Goal: Contribute content: Contribute content

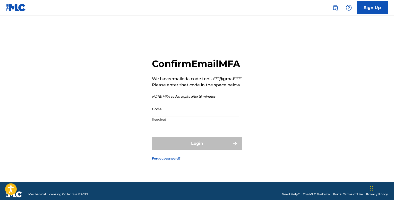
click at [178, 116] on input "Code" at bounding box center [195, 108] width 87 height 15
paste input "675255"
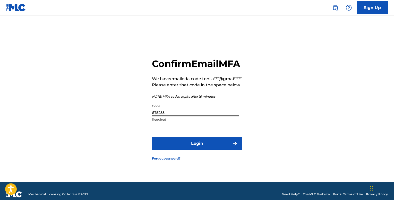
type input "675255"
click at [198, 150] on button "Login" at bounding box center [197, 143] width 90 height 13
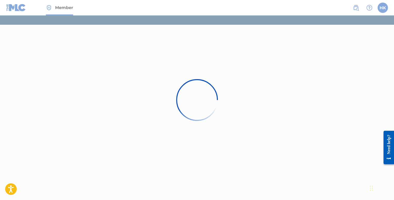
click at [229, 102] on div at bounding box center [197, 100] width 394 height 200
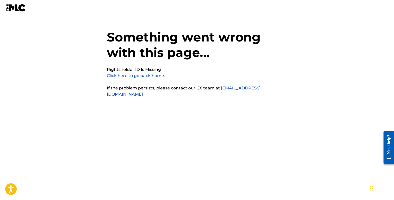
click at [112, 75] on link "Click here to go back home." at bounding box center [136, 75] width 58 height 5
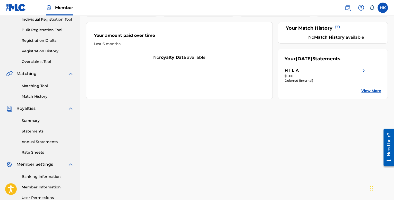
scroll to position [16, 0]
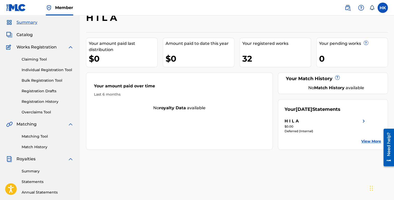
click at [358, 118] on div "H I L A" at bounding box center [325, 121] width 82 height 6
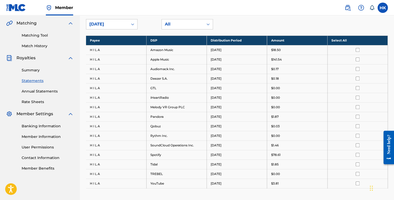
scroll to position [119, 0]
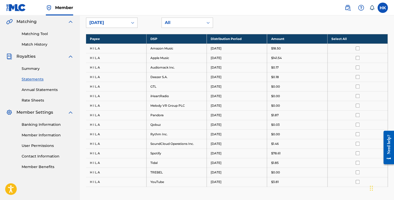
click at [31, 89] on link "Annual Statements" at bounding box center [48, 89] width 52 height 5
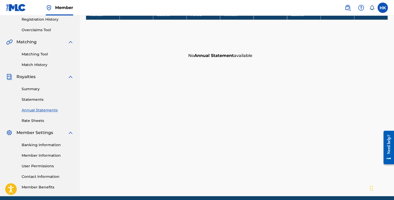
scroll to position [119, 0]
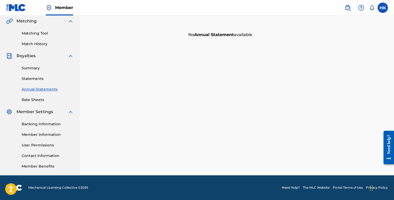
click at [41, 101] on link "Rate Sheets" at bounding box center [48, 99] width 52 height 5
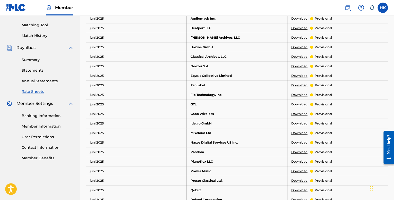
scroll to position [129, 0]
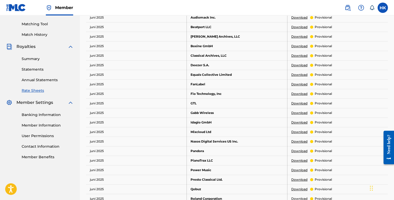
click at [34, 63] on div "Summary Statements Annual Statements Rate Sheets" at bounding box center [39, 71] width 67 height 43
click at [36, 59] on link "Summary" at bounding box center [48, 58] width 52 height 5
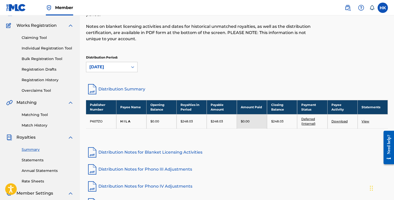
scroll to position [51, 0]
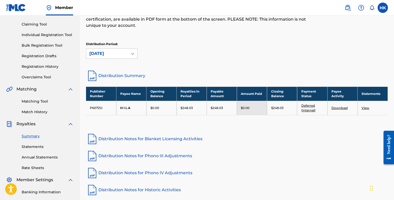
click at [365, 108] on link "View" at bounding box center [365, 108] width 8 height 4
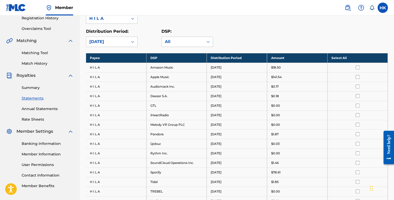
scroll to position [103, 0]
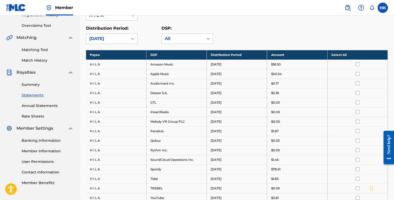
click at [353, 64] on div at bounding box center [357, 64] width 52 height 4
click at [358, 64] on input "checkbox" at bounding box center [357, 64] width 4 height 4
click at [341, 55] on th "Select All" at bounding box center [357, 55] width 60 height 10
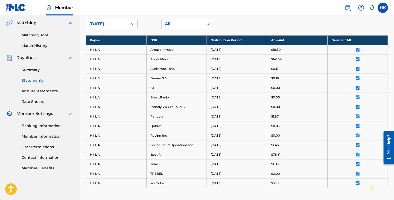
scroll to position [93, 0]
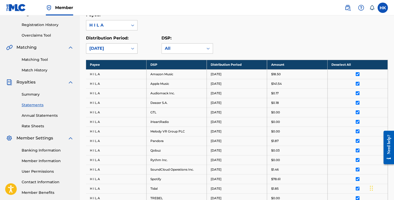
click at [118, 46] on div "[DATE]" at bounding box center [107, 48] width 36 height 6
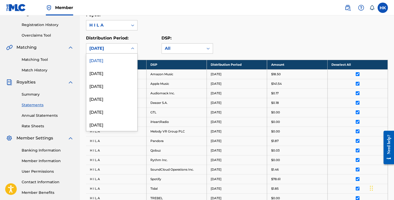
click at [119, 47] on div "[DATE]" at bounding box center [107, 48] width 36 height 6
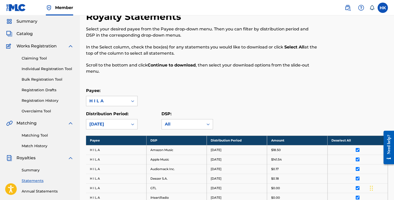
scroll to position [0, 0]
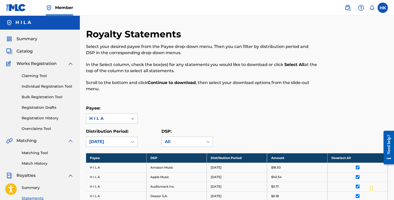
click at [32, 39] on span "Summary" at bounding box center [26, 39] width 21 height 6
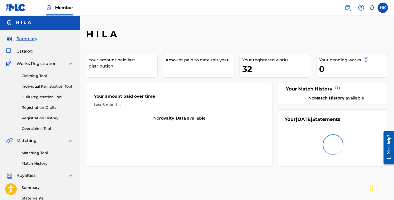
click at [30, 49] on span "Catalog" at bounding box center [24, 51] width 16 height 6
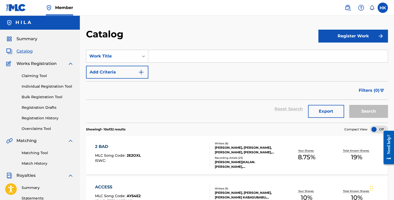
click at [327, 36] on button "Register Work" at bounding box center [352, 36] width 69 height 13
click at [332, 56] on link "Individual" at bounding box center [352, 53] width 69 height 12
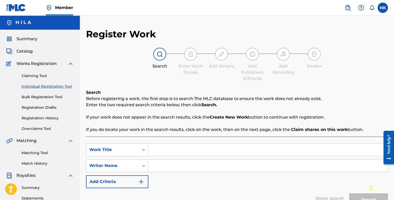
click at [162, 152] on input "Search Form" at bounding box center [267, 149] width 239 height 12
type input "[PERSON_NAME] & [PERSON_NAME]"
click at [183, 169] on input "Search Form" at bounding box center [267, 165] width 239 height 12
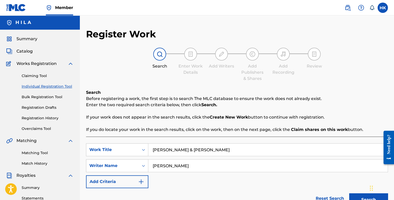
type input "[PERSON_NAME]"
click at [349, 193] on button "Search" at bounding box center [368, 199] width 39 height 13
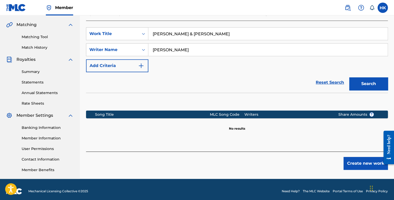
scroll to position [119, 0]
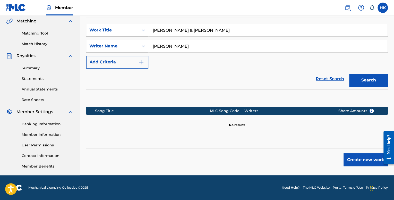
click at [354, 155] on button "Create new work" at bounding box center [365, 159] width 44 height 13
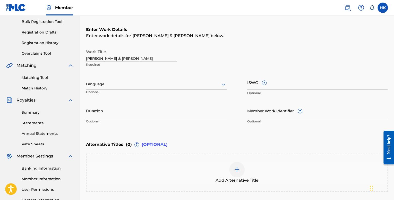
scroll to position [42, 0]
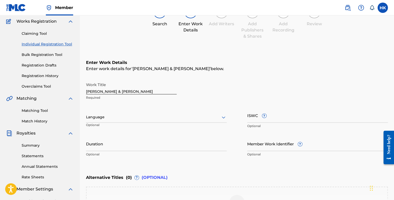
click at [120, 119] on div at bounding box center [156, 117] width 140 height 6
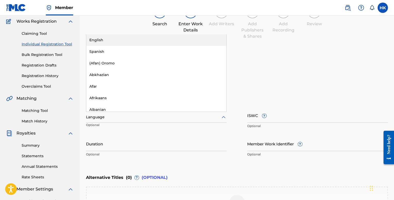
click at [118, 41] on div "English" at bounding box center [156, 40] width 140 height 12
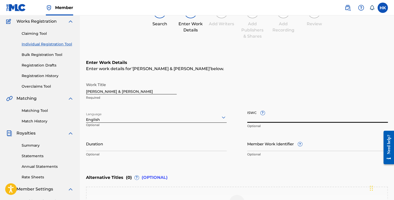
drag, startPoint x: 258, startPoint y: 115, endPoint x: 237, endPoint y: 113, distance: 21.2
click at [237, 113] on div "Work Title [PERSON_NAME] & [PERSON_NAME] Required Language English Optional ISW…" at bounding box center [237, 119] width 302 height 80
drag, startPoint x: 255, startPoint y: 111, endPoint x: 246, endPoint y: 111, distance: 9.0
click at [246, 111] on div "Work Title [PERSON_NAME] & [PERSON_NAME] Required Language English Optional ISW…" at bounding box center [237, 119] width 302 height 80
click at [248, 111] on input "ISWC ?" at bounding box center [317, 115] width 140 height 15
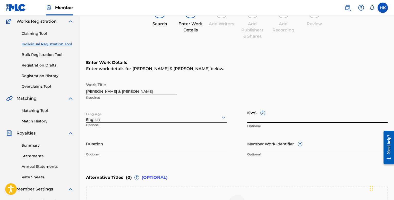
click at [249, 111] on input "ISWC ?" at bounding box center [317, 115] width 140 height 15
drag, startPoint x: 250, startPoint y: 110, endPoint x: 257, endPoint y: 113, distance: 7.6
click at [251, 111] on input "ISWC ?" at bounding box center [317, 115] width 140 height 15
drag, startPoint x: 267, startPoint y: 115, endPoint x: 250, endPoint y: 114, distance: 16.2
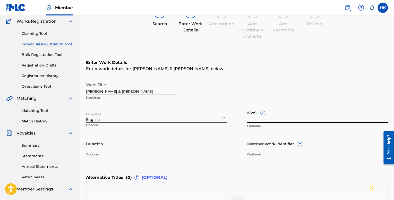
click at [250, 114] on input "ISWC ?" at bounding box center [317, 115] width 140 height 15
click at [124, 146] on input "Duration" at bounding box center [156, 143] width 140 height 15
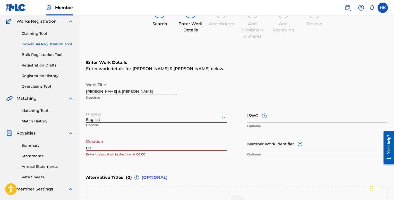
type input "0"
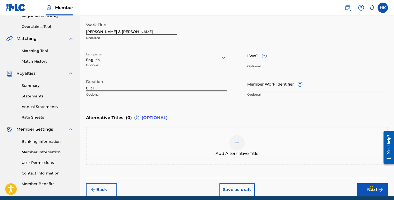
scroll to position [122, 0]
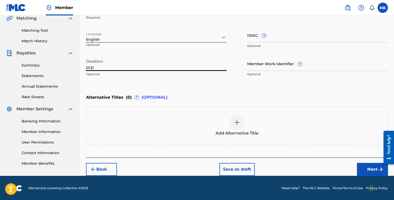
type input "01:31"
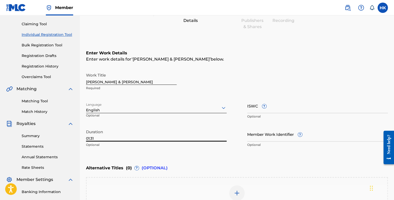
scroll to position [45, 0]
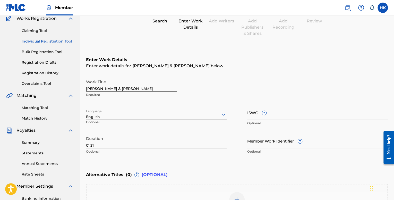
click at [185, 155] on div "Duration 01:31 Optional" at bounding box center [156, 144] width 140 height 23
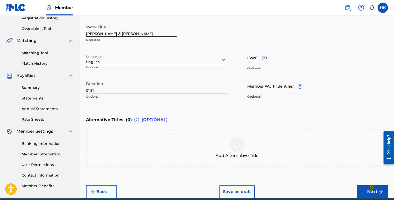
scroll to position [122, 0]
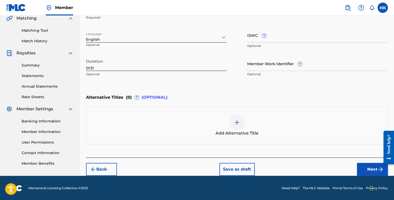
click at [363, 165] on button "Next" at bounding box center [372, 169] width 31 height 13
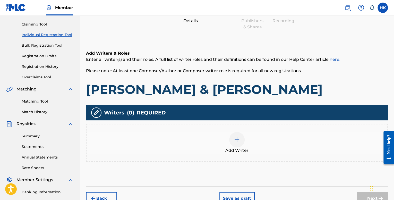
scroll to position [75, 0]
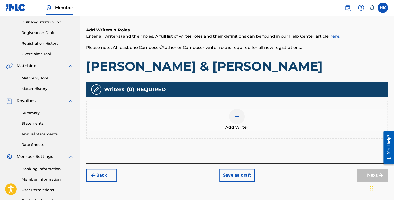
click at [233, 112] on div at bounding box center [236, 116] width 15 height 15
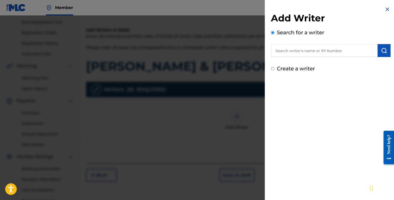
click at [294, 51] on input "text" at bounding box center [324, 50] width 107 height 13
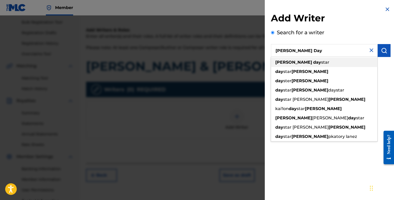
click at [315, 60] on div "[PERSON_NAME] day star" at bounding box center [324, 62] width 106 height 9
type input "[PERSON_NAME] daystar"
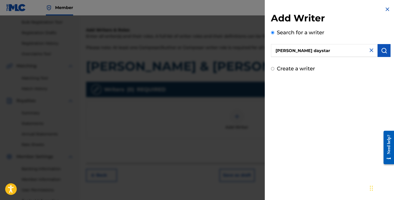
drag, startPoint x: 325, startPoint y: 50, endPoint x: 245, endPoint y: 52, distance: 80.5
click at [245, 52] on div "Add Writer Search for a writer [PERSON_NAME] daystar Create a writer" at bounding box center [197, 107] width 394 height 184
paste input "624691341"
click at [381, 55] on button "submit" at bounding box center [383, 50] width 13 height 13
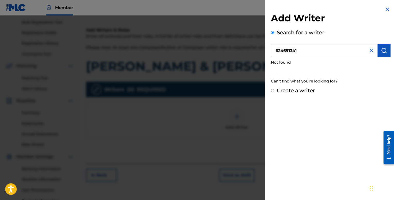
drag, startPoint x: 299, startPoint y: 52, endPoint x: 226, endPoint y: 49, distance: 73.1
click at [226, 49] on div "Add Writer Search for a writer 624691341 Not found Can't find what you're looki…" at bounding box center [197, 107] width 394 height 184
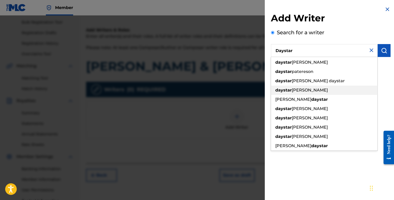
click at [302, 94] on div "daystar [PERSON_NAME]" at bounding box center [324, 89] width 106 height 9
type input "daystar [PERSON_NAME]"
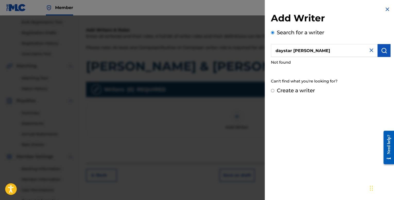
click at [381, 50] on img "submit" at bounding box center [384, 50] width 6 height 6
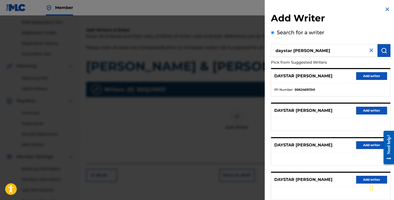
click at [370, 75] on button "Add writer" at bounding box center [371, 76] width 31 height 8
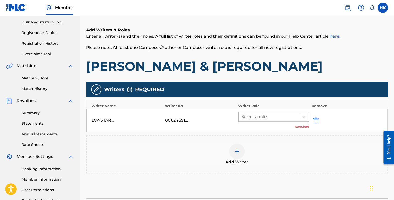
click at [281, 113] on div at bounding box center [268, 116] width 55 height 7
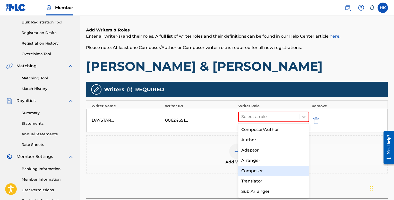
click at [258, 168] on div "Composer" at bounding box center [273, 170] width 71 height 10
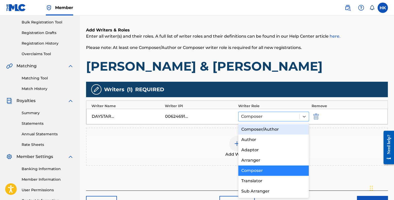
click at [272, 120] on div "Composer" at bounding box center [268, 116] width 61 height 9
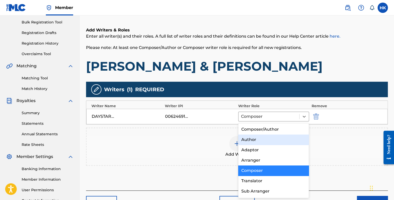
click at [259, 138] on div "Author" at bounding box center [273, 139] width 71 height 10
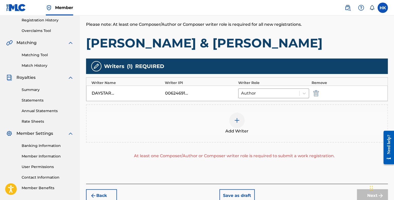
scroll to position [100, 0]
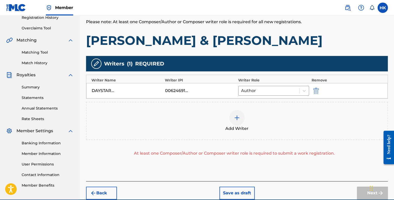
click at [237, 121] on div at bounding box center [236, 117] width 15 height 15
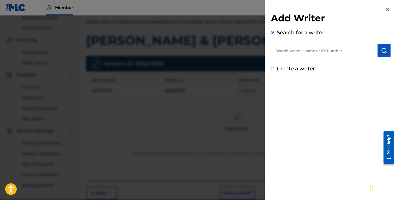
click at [290, 52] on input "text" at bounding box center [324, 50] width 107 height 13
paste input "624691341"
drag, startPoint x: 308, startPoint y: 53, endPoint x: 252, endPoint y: 54, distance: 56.6
click at [252, 54] on div "Add Writer Search for a writer 624691341 Create a writer" at bounding box center [197, 107] width 394 height 184
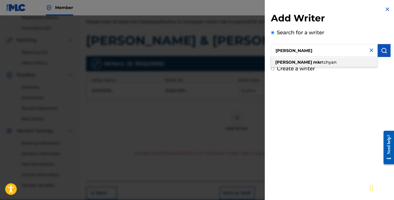
click at [322, 61] on span "tchyan" at bounding box center [329, 62] width 15 height 5
type input "[PERSON_NAME]"
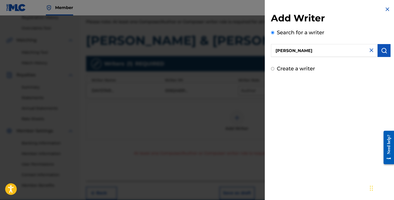
click at [381, 49] on img "submit" at bounding box center [384, 50] width 6 height 6
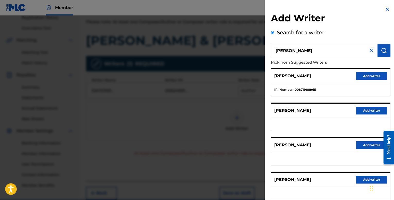
click at [364, 74] on button "Add writer" at bounding box center [371, 76] width 31 height 8
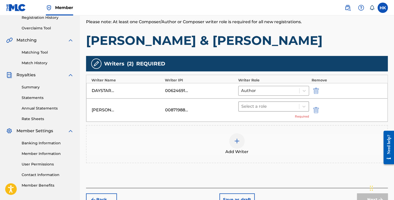
click at [269, 105] on div at bounding box center [268, 106] width 55 height 7
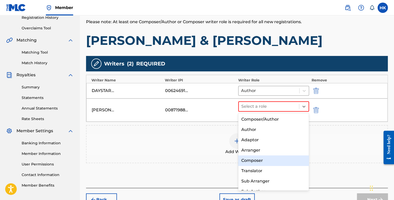
click at [257, 162] on div "Composer" at bounding box center [273, 160] width 71 height 10
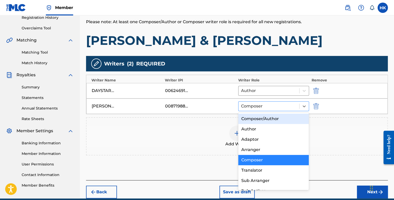
click at [263, 109] on div "Composer" at bounding box center [268, 105] width 61 height 9
click at [266, 120] on div "Composer/Author" at bounding box center [273, 118] width 71 height 10
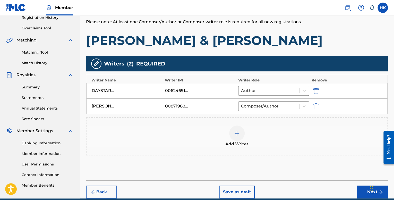
click at [231, 136] on div at bounding box center [236, 132] width 15 height 15
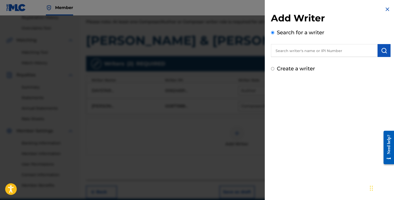
click at [313, 45] on input "text" at bounding box center [324, 50] width 107 height 13
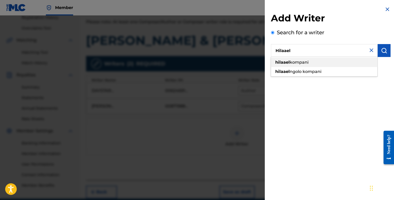
click at [313, 64] on div "hilaael kompani" at bounding box center [324, 62] width 106 height 9
type input "hilaael kompani"
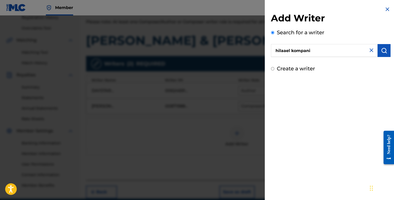
click at [388, 53] on button "submit" at bounding box center [383, 50] width 13 height 13
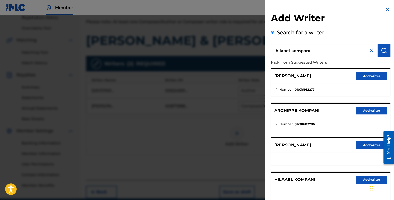
click at [363, 74] on button "Add writer" at bounding box center [371, 76] width 31 height 8
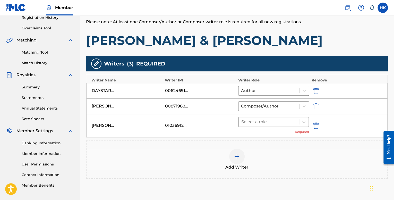
click at [267, 121] on div at bounding box center [268, 121] width 55 height 7
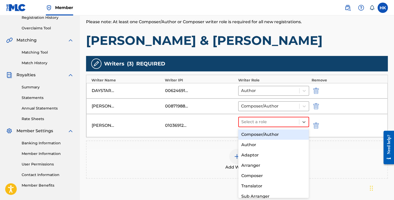
click at [260, 136] on div "Composer/Author" at bounding box center [273, 134] width 71 height 10
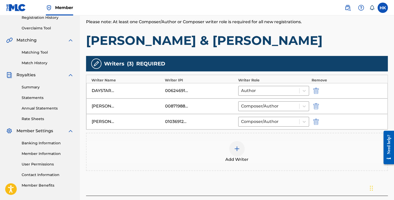
click at [236, 150] on img at bounding box center [237, 148] width 6 height 6
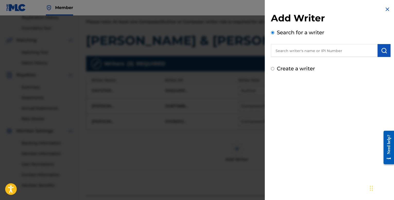
click at [290, 45] on input "text" at bounding box center [324, 50] width 107 height 13
paste input "[PERSON_NAME]"
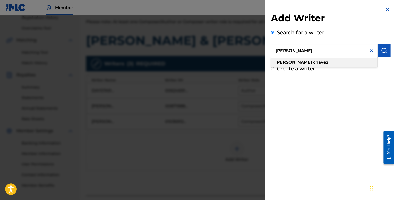
click at [320, 61] on div "[PERSON_NAME]" at bounding box center [324, 62] width 106 height 9
type input "[PERSON_NAME]"
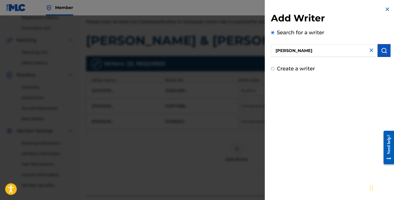
click at [379, 54] on button "submit" at bounding box center [383, 50] width 13 height 13
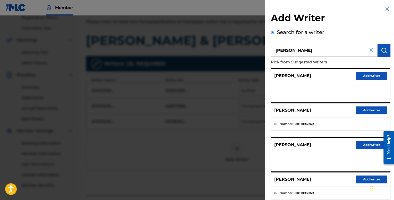
scroll to position [0, 0]
click at [365, 111] on button "Add writer" at bounding box center [371, 111] width 31 height 8
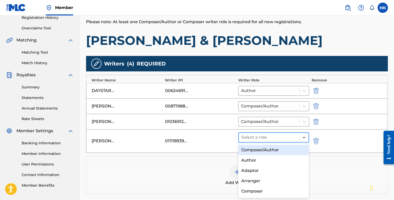
click at [270, 136] on div at bounding box center [268, 137] width 55 height 7
click at [258, 151] on div "Composer/Author" at bounding box center [273, 150] width 71 height 10
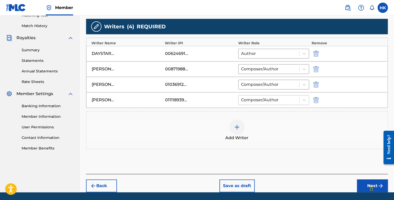
scroll to position [152, 0]
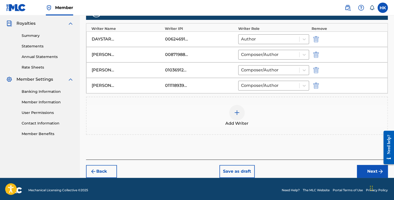
click at [365, 167] on button "Next" at bounding box center [372, 171] width 31 height 13
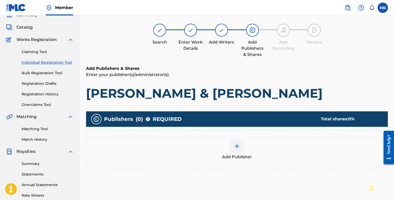
scroll to position [23, 0]
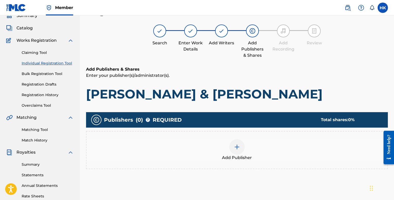
click at [236, 148] on img at bounding box center [237, 147] width 6 height 6
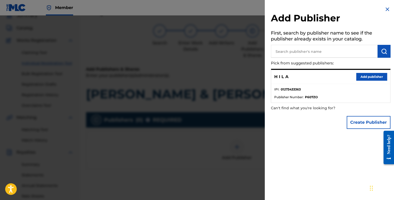
click at [300, 42] on h5 "First, search by publisher name to see if the publisher already exists in your …" at bounding box center [330, 37] width 119 height 16
click at [372, 77] on button "Add publisher" at bounding box center [371, 77] width 31 height 8
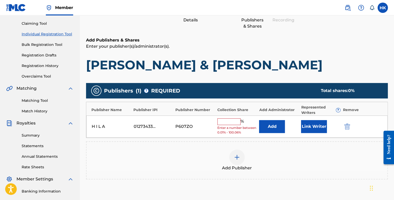
scroll to position [75, 0]
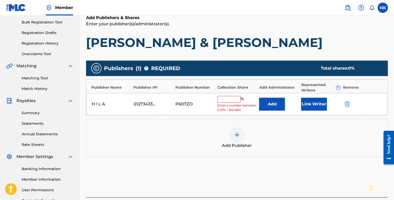
click at [228, 96] on input "text" at bounding box center [228, 99] width 23 height 7
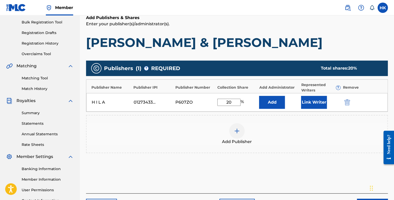
type input "20"
click at [316, 106] on button "Link Writer" at bounding box center [314, 102] width 26 height 13
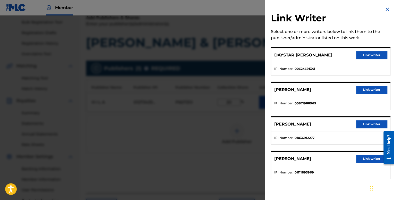
scroll to position [119, 0]
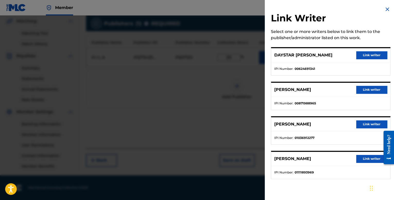
click at [360, 123] on button "Link writer" at bounding box center [371, 124] width 31 height 8
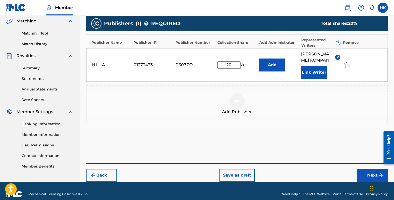
click at [362, 177] on button "Next" at bounding box center [372, 175] width 31 height 13
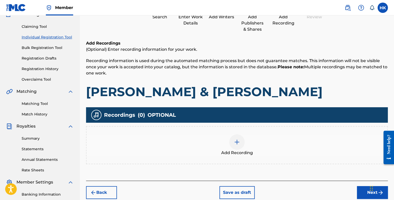
scroll to position [49, 0]
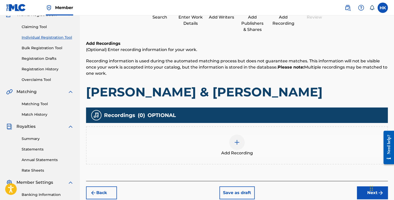
click at [239, 137] on div at bounding box center [236, 141] width 15 height 15
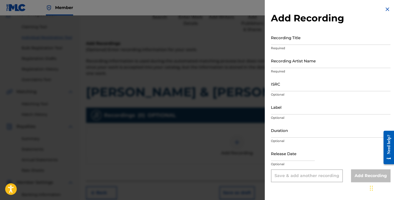
click at [294, 40] on input "Recording Title" at bounding box center [330, 37] width 119 height 15
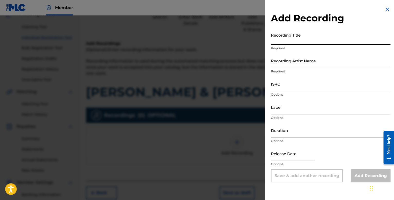
type input "T"
drag, startPoint x: 308, startPoint y: 41, endPoint x: 247, endPoint y: 40, distance: 61.5
click at [247, 40] on div "Add Recording Recording Title [PERSON_NAME] & Required Recording Artist Name Re…" at bounding box center [197, 107] width 394 height 184
paste input "[PERSON_NAME] & [PERSON_NAME] (Lost Tapes 2022)"
type input "[PERSON_NAME] & [PERSON_NAME] (Lost Tapes 2022)"
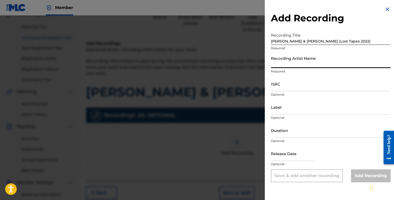
click at [309, 63] on input "Recording Artist Name" at bounding box center [330, 60] width 119 height 15
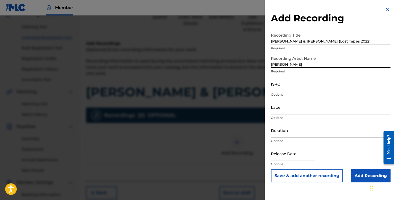
type input "[PERSON_NAME]"
click at [286, 136] on input "Duration" at bounding box center [330, 130] width 119 height 15
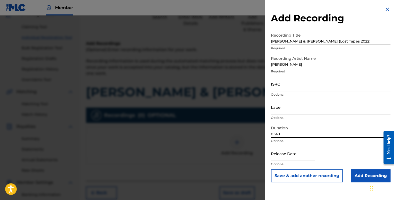
drag, startPoint x: 280, startPoint y: 132, endPoint x: 276, endPoint y: 131, distance: 3.9
click at [276, 131] on input "01:48" at bounding box center [330, 130] width 119 height 15
type input "01:31"
drag, startPoint x: 286, startPoint y: 155, endPoint x: 286, endPoint y: 160, distance: 5.7
click at [286, 155] on input "text" at bounding box center [293, 153] width 44 height 15
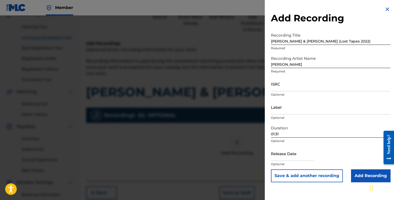
select select "7"
select select "2025"
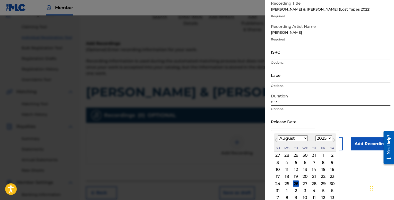
scroll to position [36, 0]
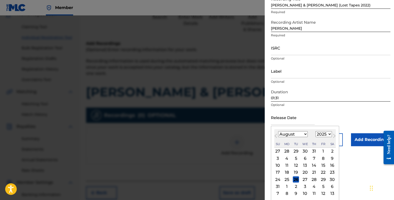
click at [321, 173] on div "22" at bounding box center [323, 172] width 6 height 6
type input "[DATE]"
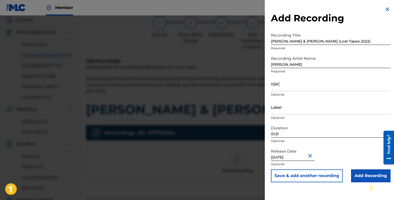
scroll to position [23, 0]
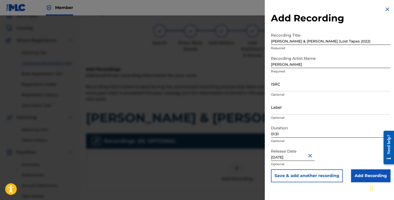
drag, startPoint x: 294, startPoint y: 86, endPoint x: 289, endPoint y: 86, distance: 4.4
click at [294, 86] on input "ISRC" at bounding box center [330, 83] width 119 height 15
paste input "QZJ842503807"
type input "QZJ842503807"
click at [330, 177] on button "Save & add another recording" at bounding box center [307, 175] width 72 height 13
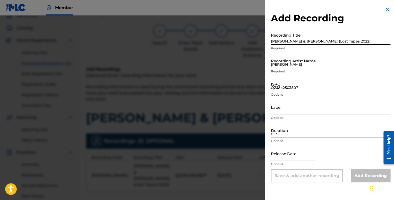
click at [287, 42] on input "[PERSON_NAME] & [PERSON_NAME] (Lost Tapes 2022)" at bounding box center [330, 37] width 119 height 15
drag, startPoint x: 341, startPoint y: 41, endPoint x: 238, endPoint y: 41, distance: 103.4
click at [238, 41] on div "Add Recording Recording Title [PERSON_NAME] & [PERSON_NAME] - Lost Tapes 2022 R…" at bounding box center [197, 107] width 394 height 184
type input "[PERSON_NAME] & [PERSON_NAME] - Lost Tapes 2022"
drag, startPoint x: 385, startPoint y: 10, endPoint x: 374, endPoint y: 12, distance: 11.2
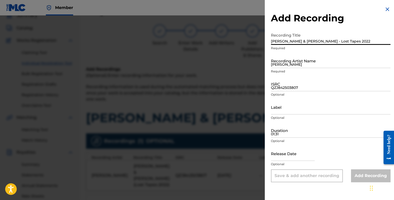
click at [385, 10] on img at bounding box center [387, 9] width 6 height 6
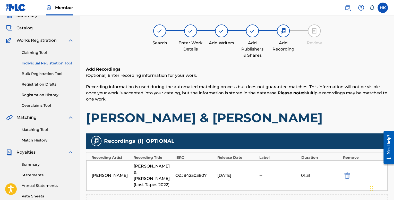
click at [159, 33] on img at bounding box center [159, 31] width 6 height 6
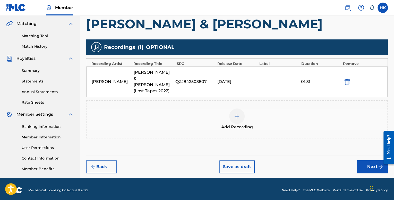
scroll to position [119, 0]
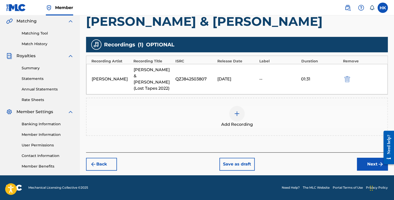
click at [107, 161] on button "Back" at bounding box center [101, 163] width 31 height 13
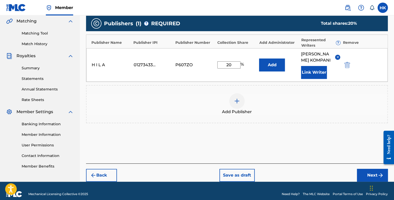
click at [105, 181] on button "Back" at bounding box center [101, 175] width 31 height 13
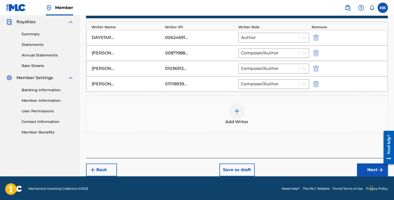
click at [107, 176] on footer "Mechanical Licensing Collective © 2025 Need Help? The MLC Website Portal Terms …" at bounding box center [197, 188] width 394 height 25
click at [107, 166] on button "Back" at bounding box center [101, 169] width 31 height 13
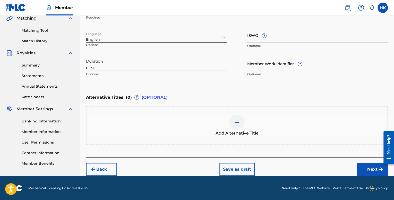
click at [107, 169] on button "Back" at bounding box center [101, 169] width 31 height 13
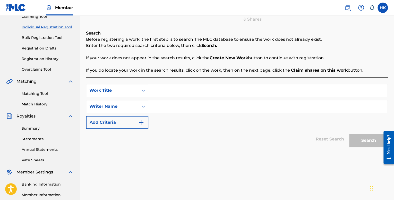
scroll to position [42, 0]
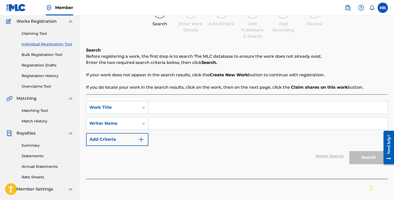
click at [169, 107] on input "Search Form" at bounding box center [267, 107] width 239 height 12
paste input "[PERSON_NAME] & [PERSON_NAME] - Lost Tapes 2022"
type input "[PERSON_NAME] & [PERSON_NAME] - Lost Tapes 2022"
click at [193, 123] on input "Search Form" at bounding box center [267, 123] width 239 height 12
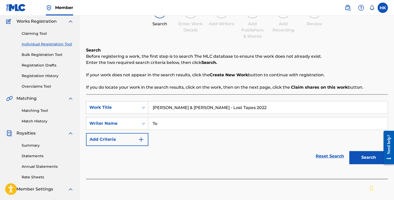
type input "T"
type input "d"
type input "[PERSON_NAME]"
click at [349, 151] on button "Search" at bounding box center [368, 157] width 39 height 13
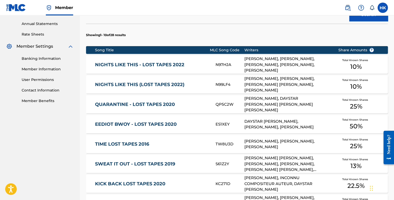
scroll to position [172, 0]
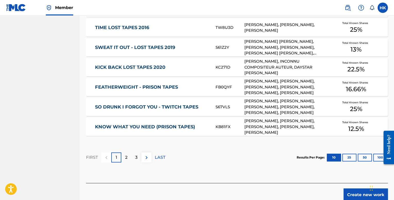
click at [128, 157] on div "2" at bounding box center [126, 157] width 10 height 10
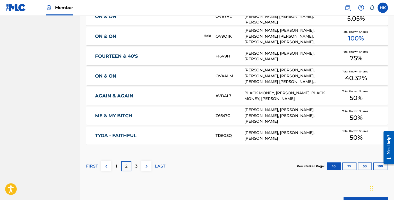
scroll to position [301, 0]
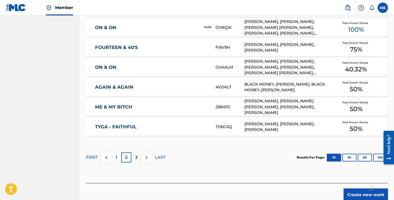
click at [353, 192] on button "Create new work" at bounding box center [365, 194] width 44 height 13
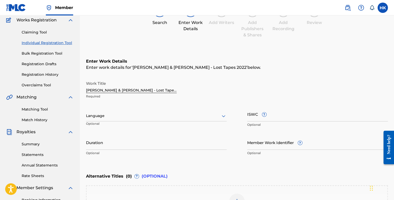
scroll to position [45, 0]
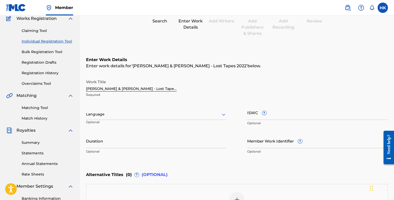
drag, startPoint x: 165, startPoint y: 112, endPoint x: 133, endPoint y: 114, distance: 32.2
click at [165, 112] on div at bounding box center [156, 114] width 140 height 6
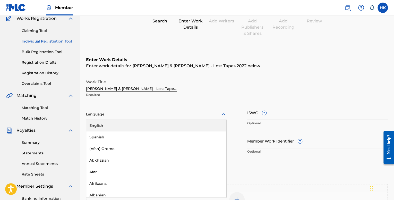
click at [105, 127] on div "English" at bounding box center [156, 126] width 140 height 12
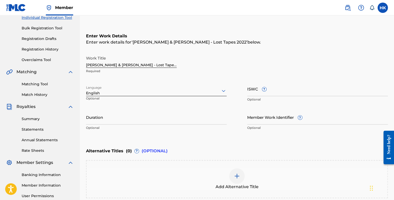
scroll to position [71, 0]
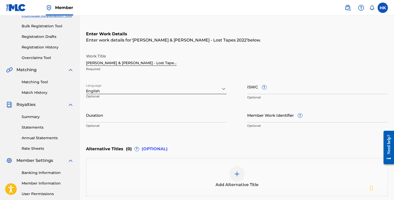
click at [134, 116] on input "Duration" at bounding box center [156, 115] width 140 height 15
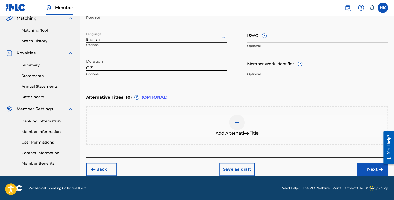
type input "01:31"
click at [364, 167] on button "Next" at bounding box center [372, 169] width 31 height 13
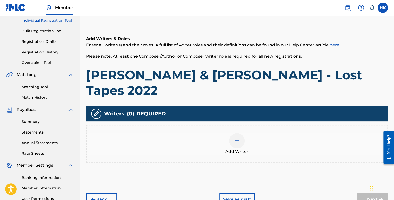
scroll to position [75, 0]
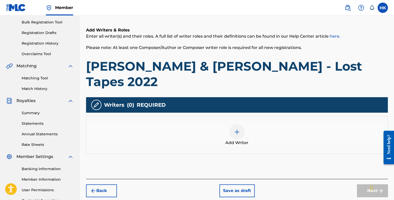
click at [229, 124] on div "Add Writer" at bounding box center [236, 135] width 300 height 22
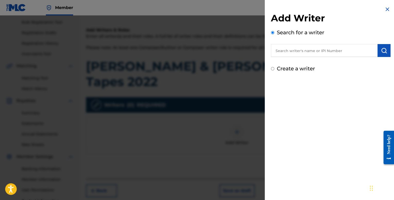
click at [293, 48] on input "text" at bounding box center [324, 50] width 107 height 13
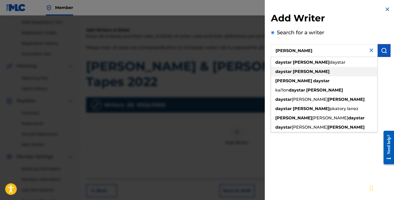
click at [308, 74] on div "daystar [PERSON_NAME]" at bounding box center [324, 71] width 106 height 9
type input "daystar [PERSON_NAME]"
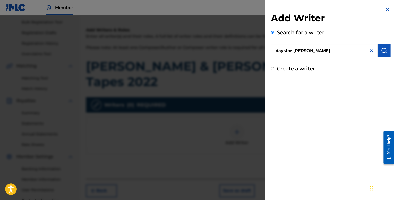
click at [383, 48] on img "submit" at bounding box center [384, 50] width 6 height 6
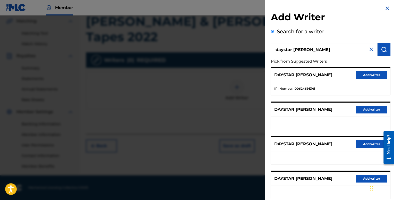
scroll to position [0, 0]
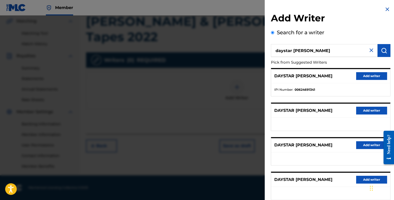
click at [368, 75] on button "Add writer" at bounding box center [371, 76] width 31 height 8
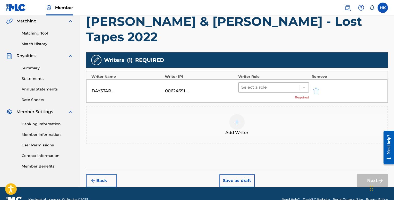
click at [273, 84] on div at bounding box center [268, 87] width 55 height 7
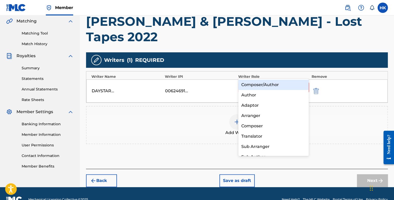
click at [254, 94] on div "Author" at bounding box center [273, 95] width 71 height 10
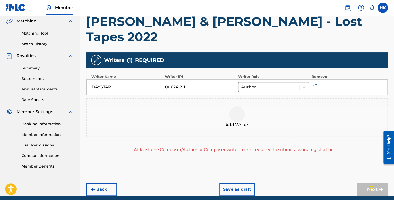
click at [237, 111] on img at bounding box center [237, 114] width 6 height 6
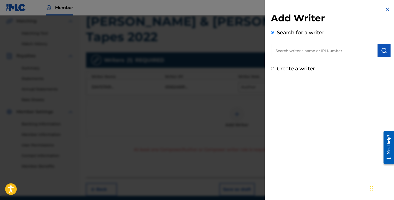
click at [302, 45] on input "text" at bounding box center [324, 50] width 107 height 13
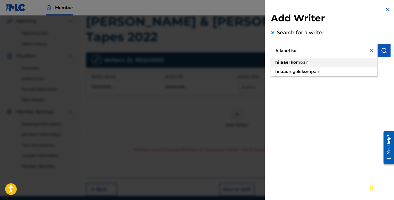
click at [305, 60] on span "mpani" at bounding box center [303, 62] width 14 height 5
type input "hilaael kompani"
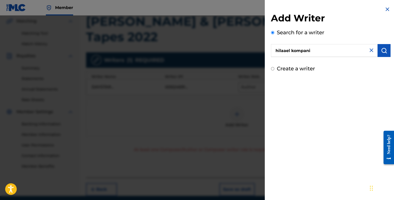
click at [386, 52] on button "submit" at bounding box center [383, 50] width 13 height 13
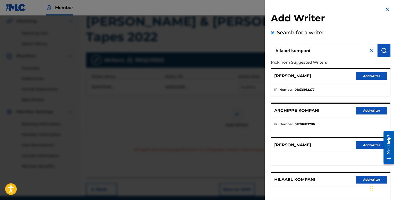
click at [360, 74] on button "Add writer" at bounding box center [371, 76] width 31 height 8
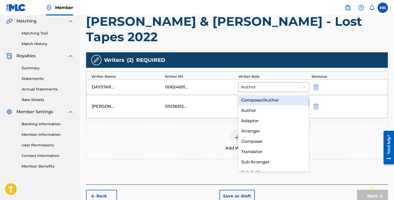
drag, startPoint x: 259, startPoint y: 86, endPoint x: 253, endPoint y: 93, distance: 9.5
click at [259, 99] on div at bounding box center [268, 102] width 55 height 7
click at [263, 100] on div "Composer/Author" at bounding box center [273, 100] width 71 height 10
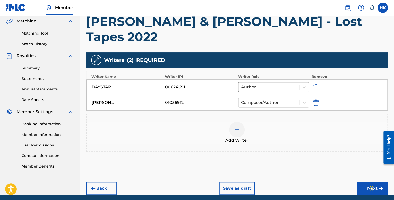
click at [238, 126] on img at bounding box center [237, 129] width 6 height 6
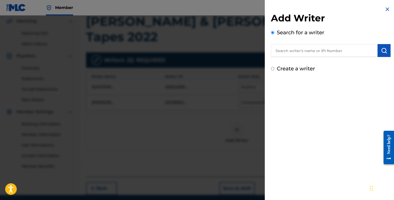
click at [281, 52] on input "text" at bounding box center [324, 50] width 107 height 13
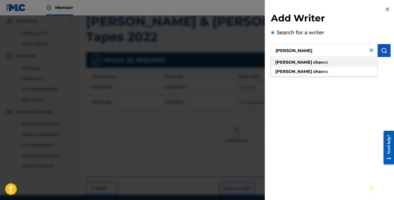
click at [285, 64] on strong "[PERSON_NAME]" at bounding box center [293, 62] width 37 height 5
type input "[PERSON_NAME]"
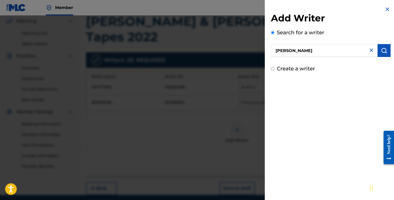
click at [377, 53] on button "submit" at bounding box center [383, 50] width 13 height 13
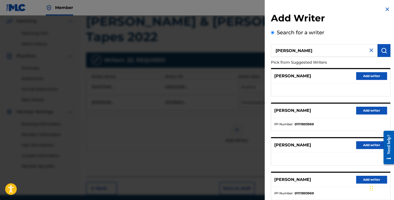
click at [359, 108] on button "Add writer" at bounding box center [371, 111] width 31 height 8
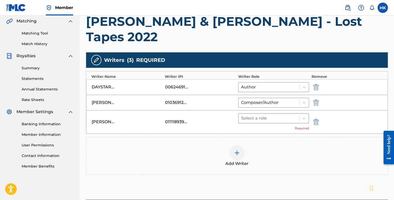
click at [284, 114] on div at bounding box center [268, 117] width 55 height 7
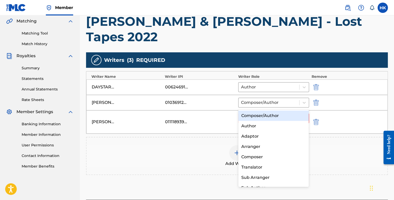
click at [268, 117] on div "Composer/Author" at bounding box center [273, 115] width 71 height 10
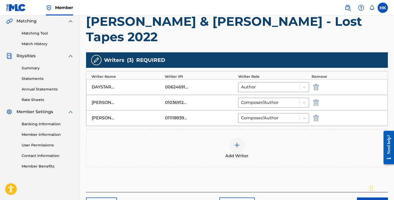
click at [244, 137] on div at bounding box center [236, 144] width 15 height 15
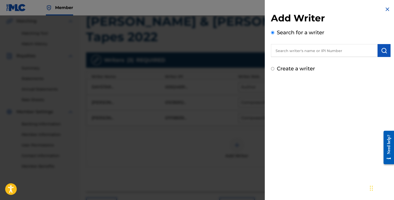
click at [285, 50] on input "text" at bounding box center [324, 50] width 107 height 13
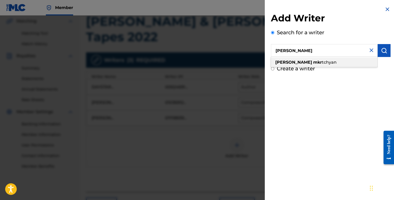
drag, startPoint x: 339, startPoint y: 61, endPoint x: 342, endPoint y: 61, distance: 3.6
click at [339, 61] on div "[PERSON_NAME]" at bounding box center [324, 62] width 106 height 9
type input "[PERSON_NAME]"
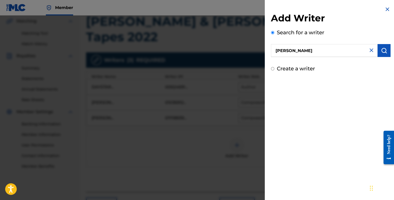
click at [381, 54] on button "submit" at bounding box center [383, 50] width 13 height 13
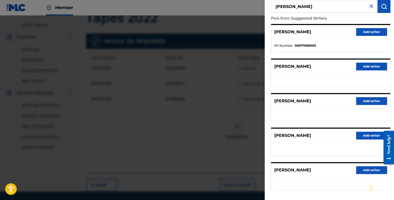
scroll to position [15, 0]
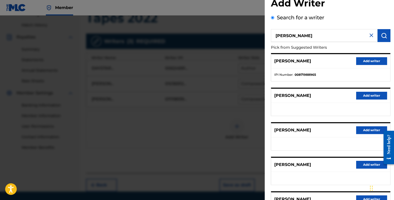
click at [368, 60] on button "Add writer" at bounding box center [371, 61] width 31 height 8
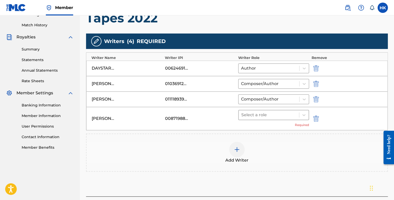
click at [280, 111] on div at bounding box center [268, 114] width 55 height 7
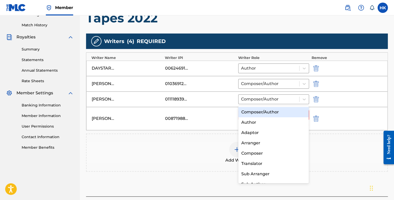
click at [268, 110] on div "Composer/Author" at bounding box center [273, 112] width 71 height 10
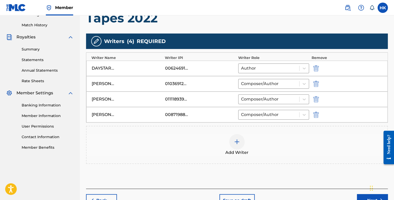
click at [364, 194] on button "Next" at bounding box center [372, 200] width 31 height 13
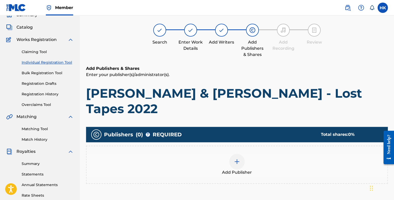
scroll to position [23, 0]
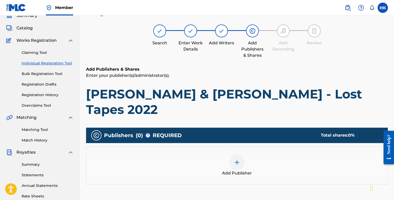
click at [238, 159] on img at bounding box center [237, 162] width 6 height 6
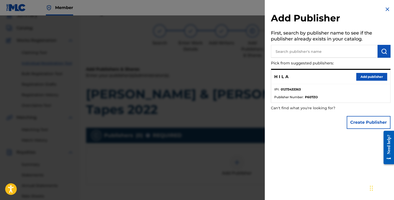
click at [358, 78] on button "Add publisher" at bounding box center [371, 77] width 31 height 8
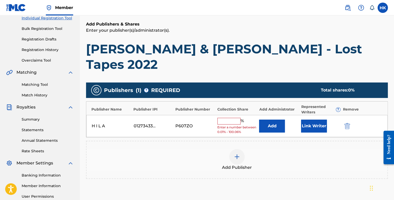
scroll to position [100, 0]
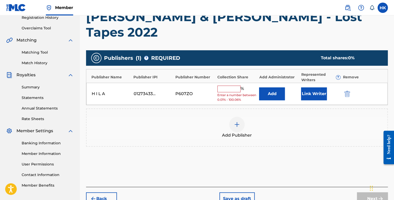
click at [234, 85] on input "text" at bounding box center [228, 88] width 23 height 7
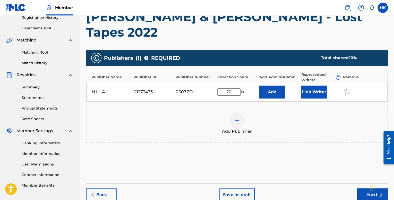
type input "20"
click at [313, 85] on button "Link Writer" at bounding box center [314, 91] width 26 height 13
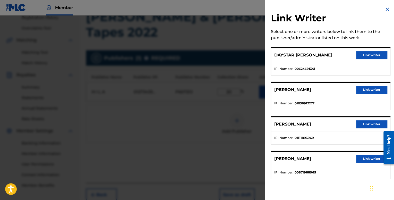
click at [359, 90] on button "Link writer" at bounding box center [371, 90] width 31 height 8
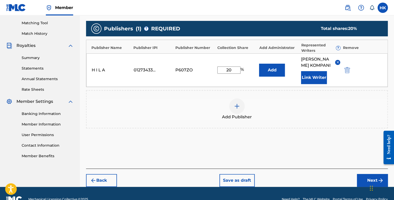
scroll to position [131, 0]
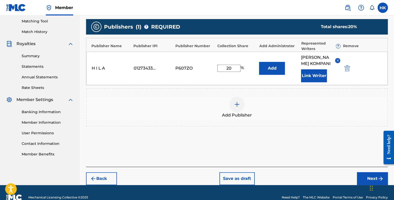
click at [364, 172] on button "Next" at bounding box center [372, 178] width 31 height 13
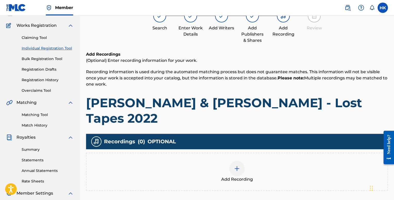
scroll to position [100, 0]
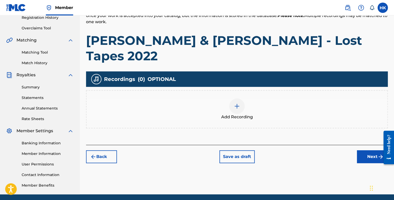
click at [239, 98] on div at bounding box center [236, 105] width 15 height 15
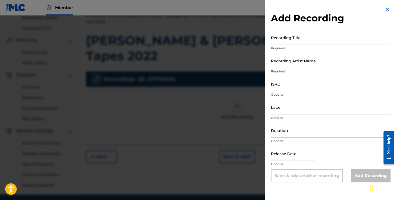
click at [294, 43] on input "Recording Title" at bounding box center [330, 37] width 119 height 15
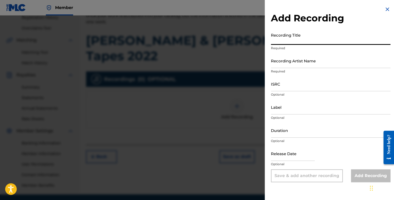
paste input "[PERSON_NAME] & [PERSON_NAME] - Lost Tapes 2022"
type input "[PERSON_NAME] & [PERSON_NAME] - Lost Tapes 2022"
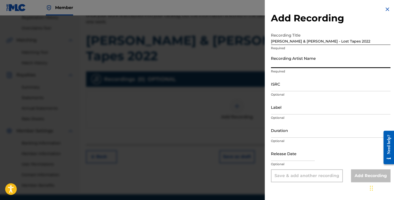
click at [297, 64] on input "Recording Artist Name" at bounding box center [330, 60] width 119 height 15
type input "t"
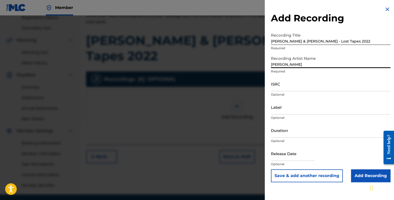
type input "[PERSON_NAME]"
click at [310, 86] on input "ISRC" at bounding box center [330, 83] width 119 height 15
paste input "QZJ842503807"
type input "QZJ842503807"
click at [285, 132] on input "Duration" at bounding box center [330, 130] width 119 height 15
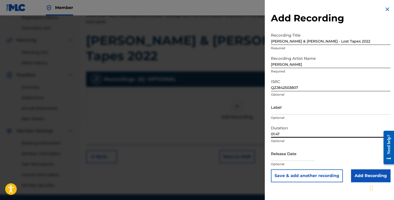
drag, startPoint x: 280, startPoint y: 132, endPoint x: 276, endPoint y: 130, distance: 4.8
click at [276, 130] on input "01:47" at bounding box center [330, 130] width 119 height 15
type input "01:31"
click at [289, 156] on input "text" at bounding box center [293, 153] width 44 height 15
select select "7"
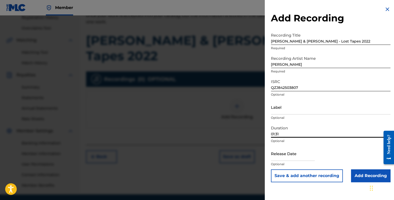
select select "2025"
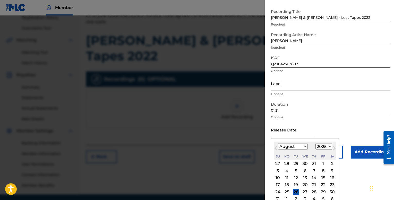
scroll to position [26, 0]
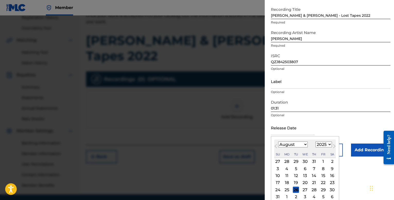
click at [320, 182] on div "22" at bounding box center [323, 182] width 6 height 6
type input "[DATE]"
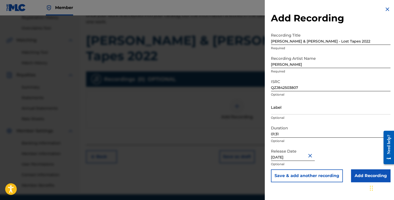
click at [301, 179] on button "Save & add another recording" at bounding box center [307, 175] width 72 height 13
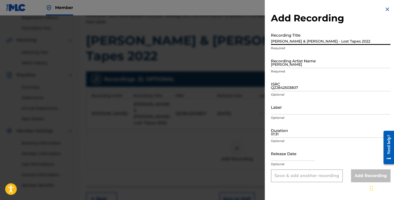
click at [319, 40] on input "[PERSON_NAME] & [PERSON_NAME] - Lost Tapes 2022" at bounding box center [330, 37] width 119 height 15
paste input "[PERSON_NAME] & [PERSON_NAME] (Lost Tapes 2022)"
type input "[PERSON_NAME] & [PERSON_NAME] (Lost Tapes 2022)"
click at [297, 65] on input "[PERSON_NAME]" at bounding box center [330, 60] width 119 height 15
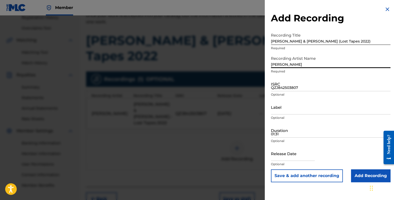
type input "[PERSON_NAME]"
drag, startPoint x: 279, startPoint y: 86, endPoint x: 279, endPoint y: 92, distance: 5.4
click at [279, 86] on input "QZJ842503807" at bounding box center [330, 83] width 119 height 15
paste input "QZJ842503807"
type input "QZJ842503807"
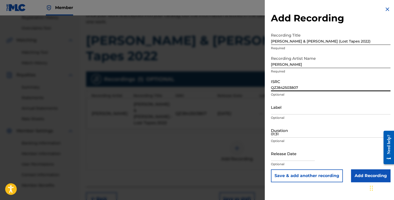
click at [287, 132] on input "01:31" at bounding box center [330, 130] width 119 height 15
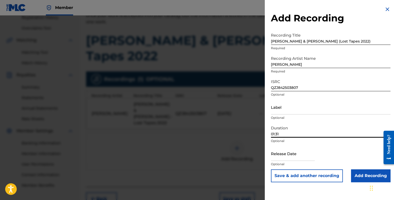
type input "01:31"
click at [288, 153] on input "text" at bounding box center [293, 153] width 44 height 15
select select "7"
select select "2025"
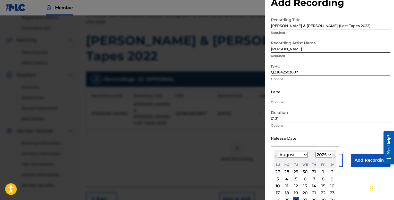
scroll to position [26, 0]
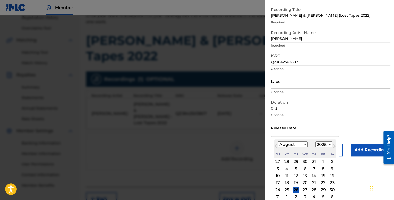
click at [322, 182] on div "22" at bounding box center [323, 182] width 6 height 6
type input "[DATE]"
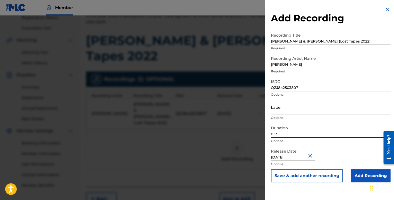
scroll to position [0, 0]
click at [355, 173] on input "Add Recording" at bounding box center [370, 175] width 39 height 13
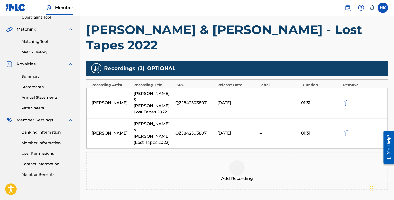
scroll to position [126, 0]
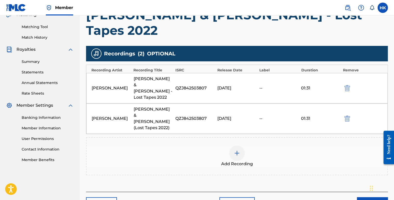
click at [370, 197] on button "Next" at bounding box center [372, 203] width 31 height 13
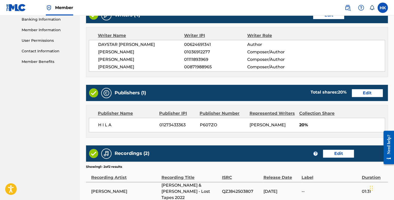
scroll to position [272, 0]
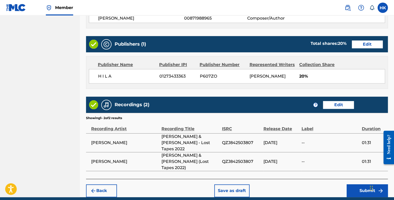
click at [358, 184] on button "Submit" at bounding box center [366, 190] width 41 height 13
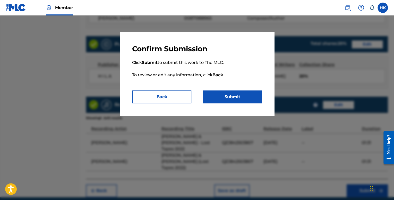
click at [238, 98] on button "Submit" at bounding box center [231, 96] width 59 height 13
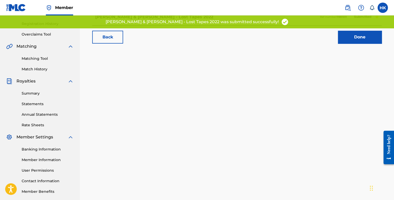
scroll to position [119, 0]
